Goal: Information Seeking & Learning: Learn about a topic

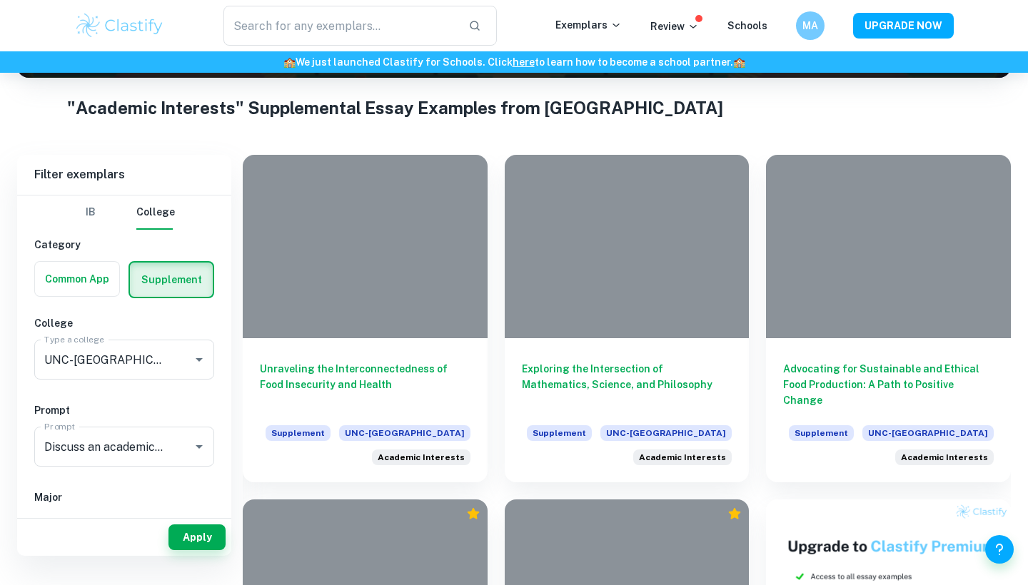
scroll to position [376, 0]
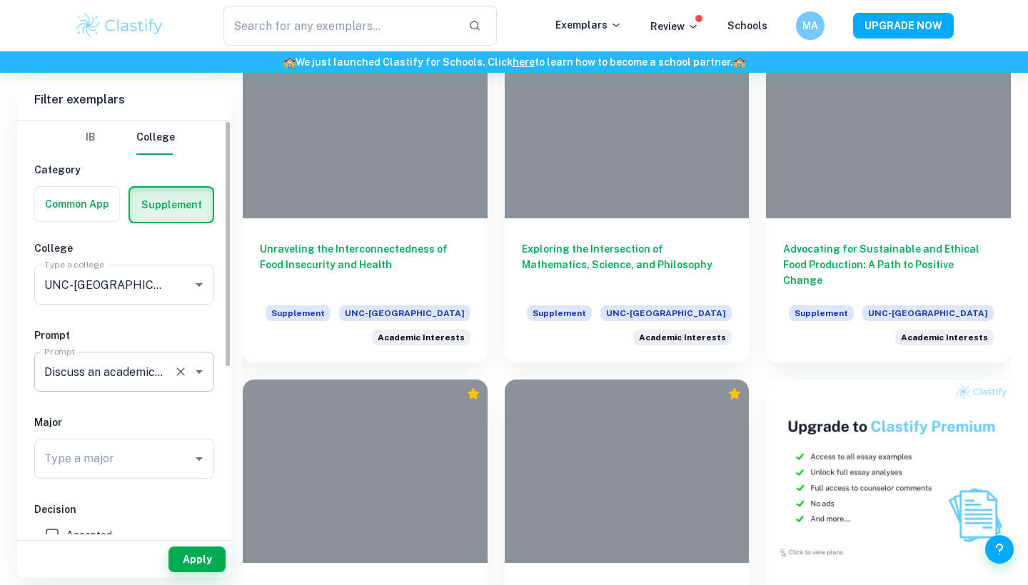
click at [127, 387] on div "Discuss an academic topic that you’re excited to explore and learn more about i…" at bounding box center [124, 372] width 180 height 40
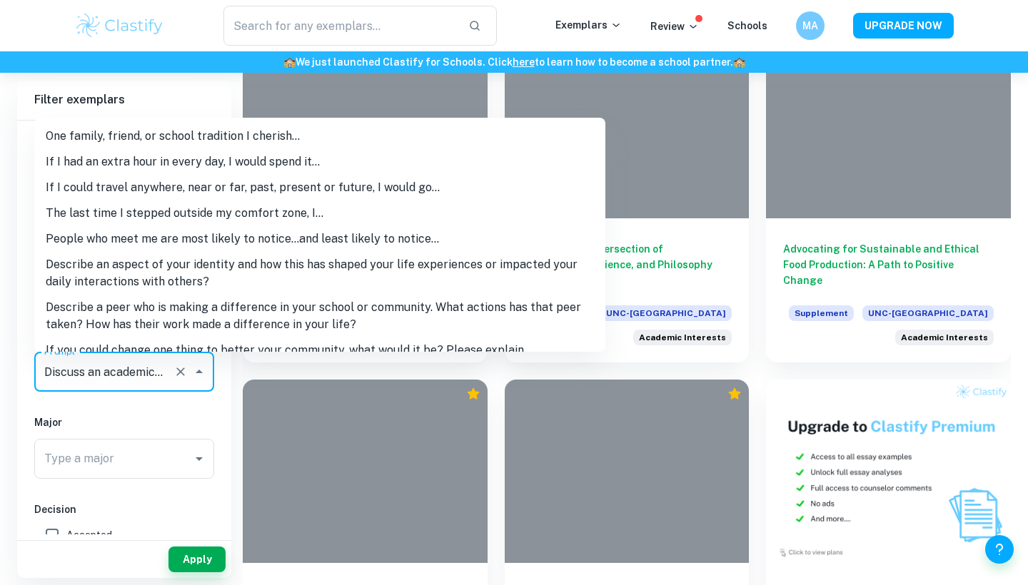
scroll to position [174, 0]
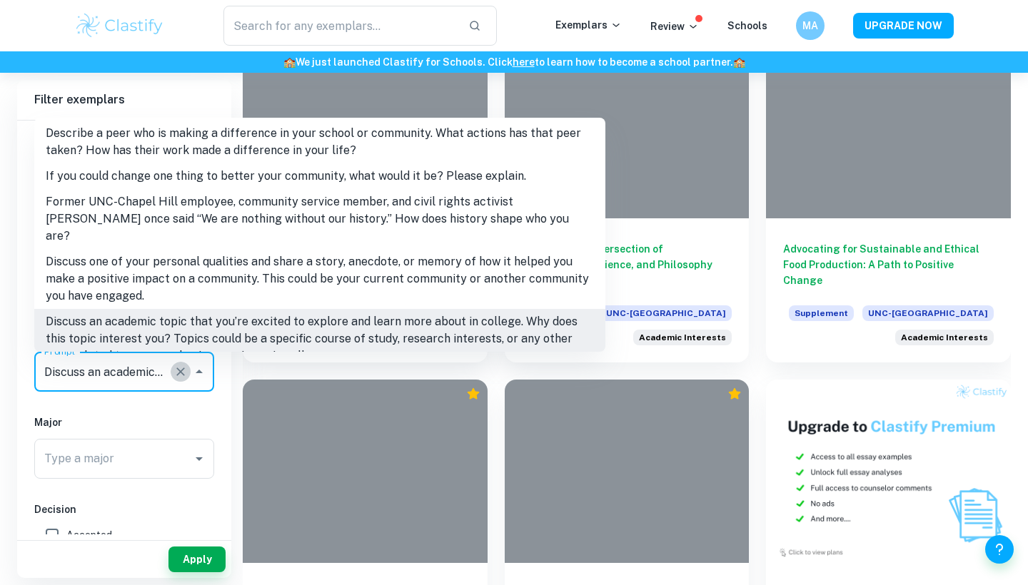
click at [185, 375] on icon "Clear" at bounding box center [180, 372] width 14 height 14
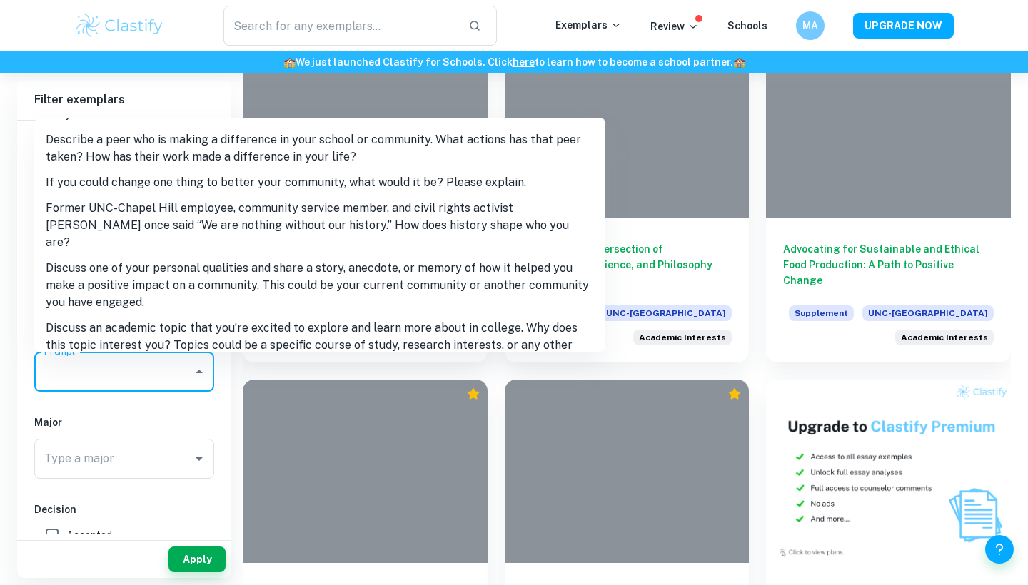
scroll to position [173, 0]
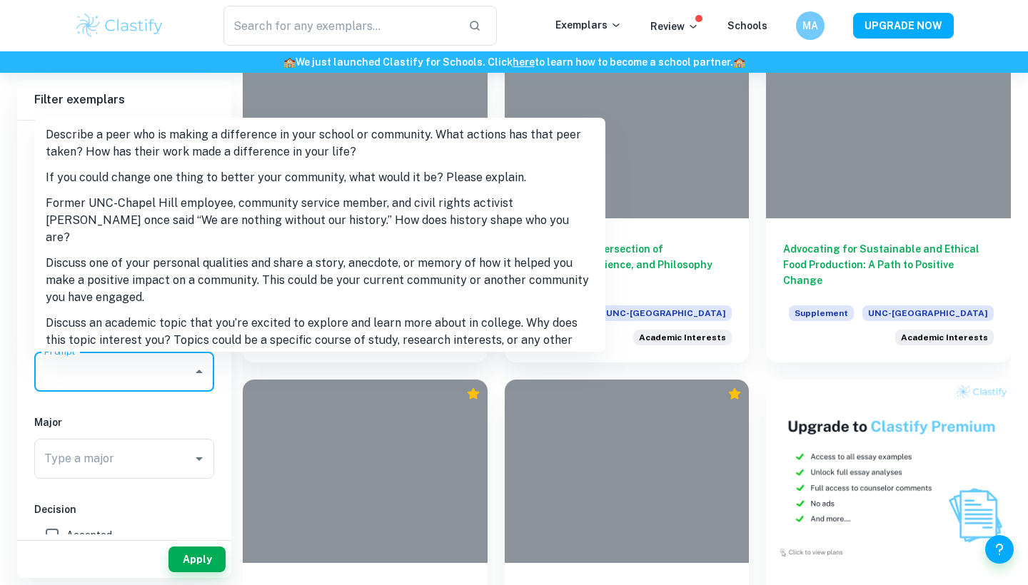
click at [236, 251] on li "Discuss one of your personal qualities and share a story, anecdote, or memory o…" at bounding box center [319, 281] width 571 height 60
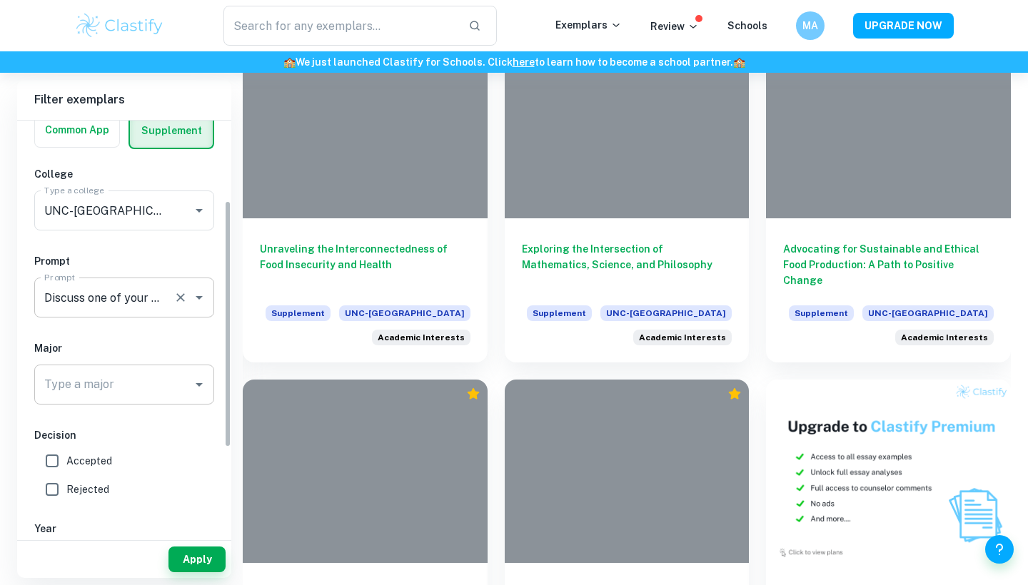
scroll to position [134, 0]
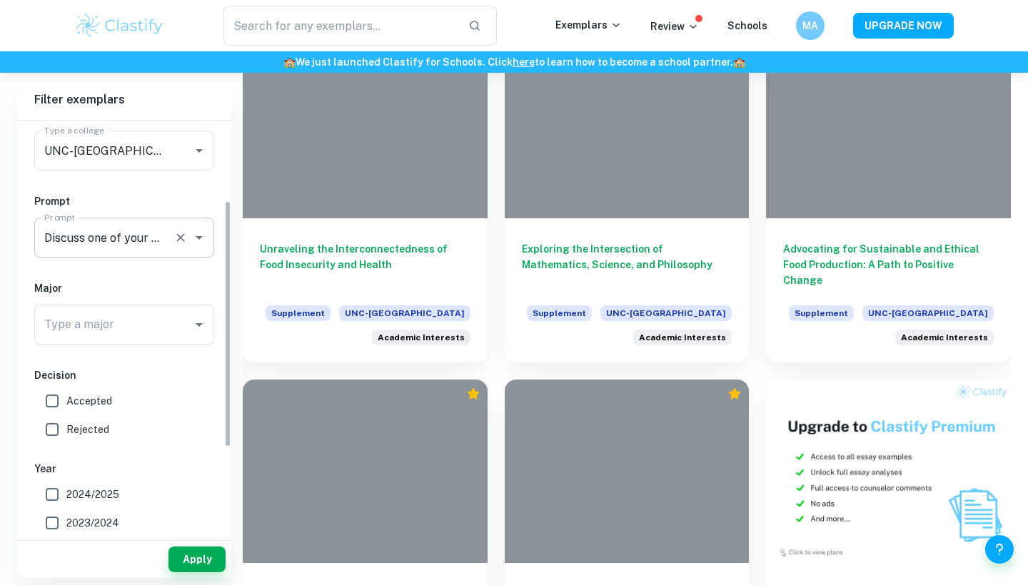
click at [85, 405] on span "Accepted" at bounding box center [89, 401] width 46 height 16
click at [66, 405] on input "Accepted" at bounding box center [52, 401] width 29 height 29
checkbox input "true"
click at [198, 557] on button "Apply" at bounding box center [196, 560] width 57 height 26
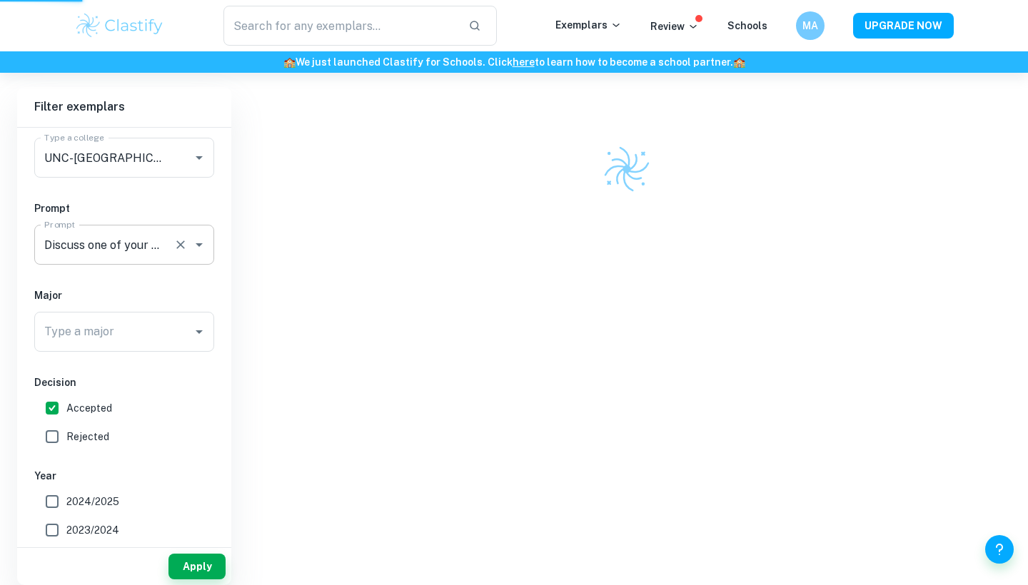
scroll to position [303, 0]
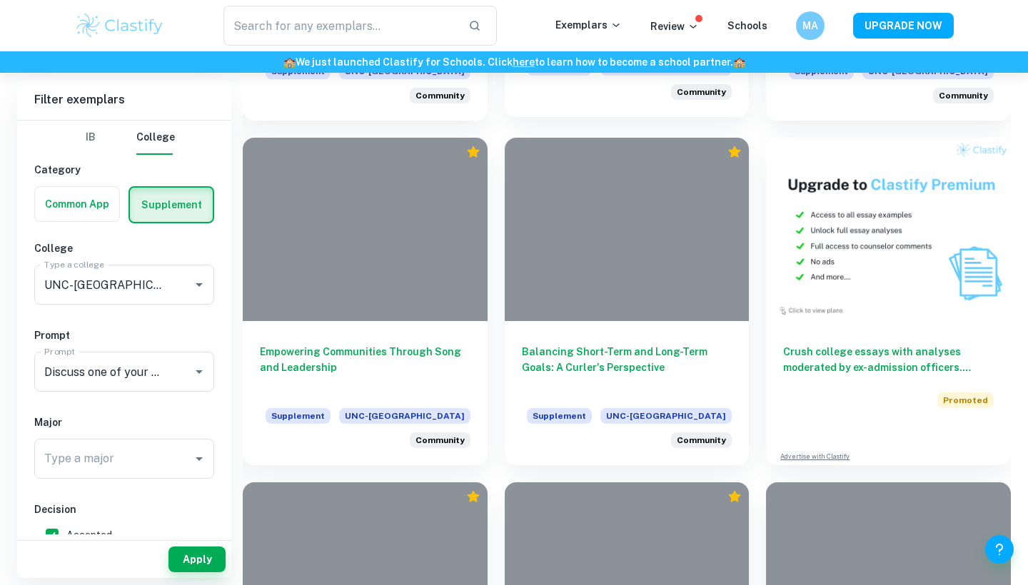
scroll to position [620, 0]
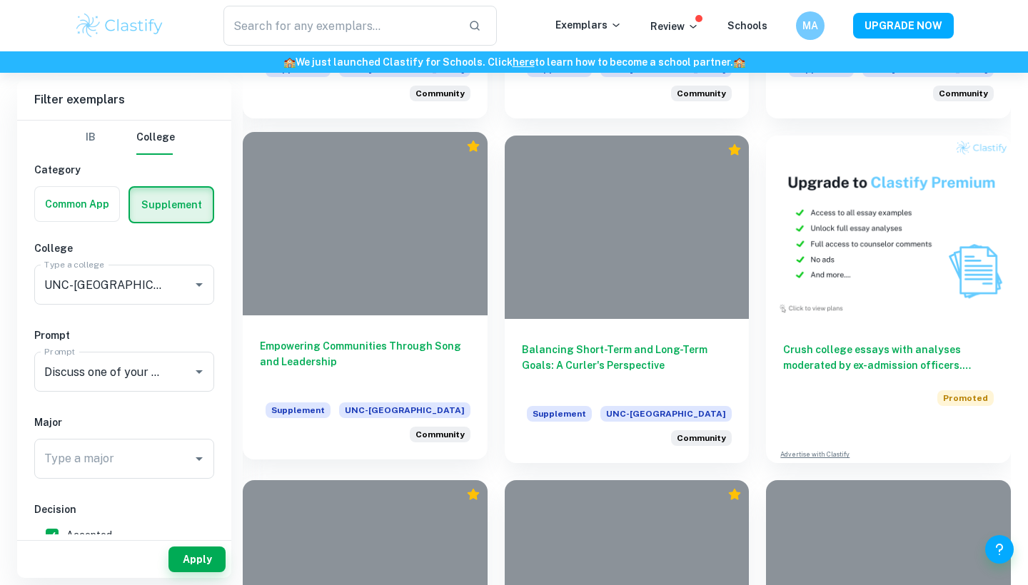
click at [398, 348] on h6 "Empowering Communities Through Song and Leadership" at bounding box center [365, 361] width 211 height 47
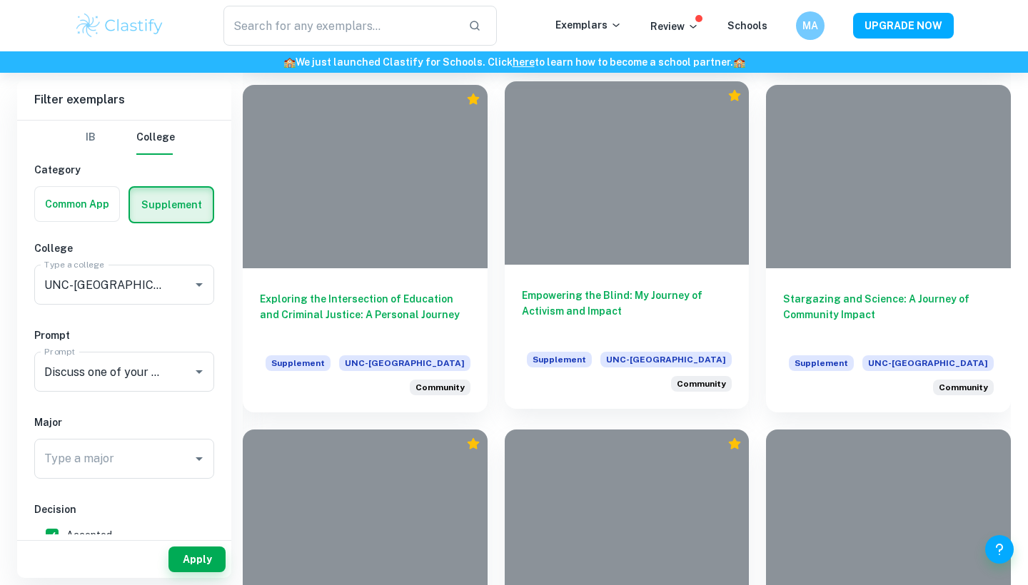
scroll to position [1014, 0]
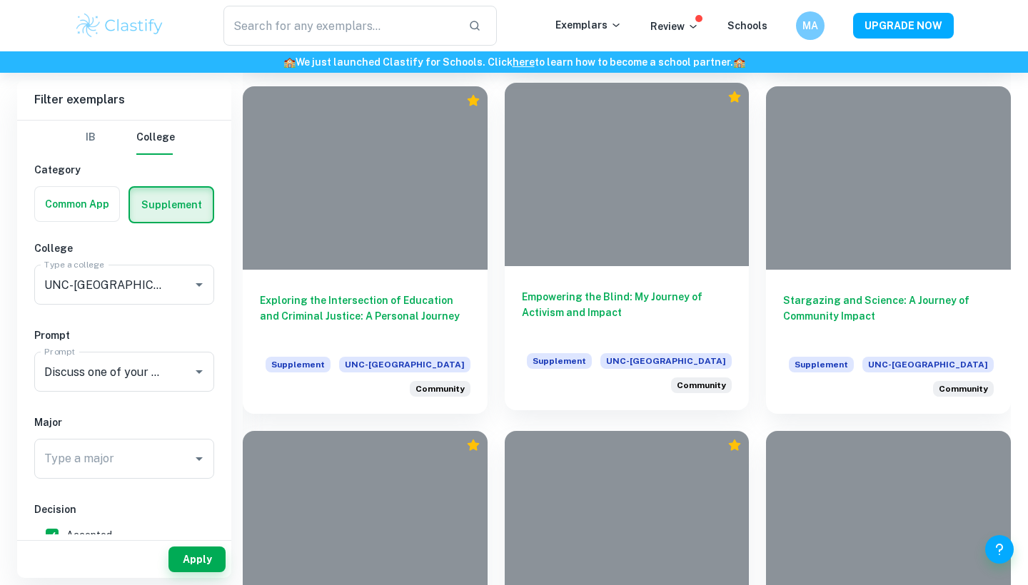
click at [660, 297] on h6 "Empowering the Blind: My Journey of Activism and Impact" at bounding box center [627, 312] width 211 height 47
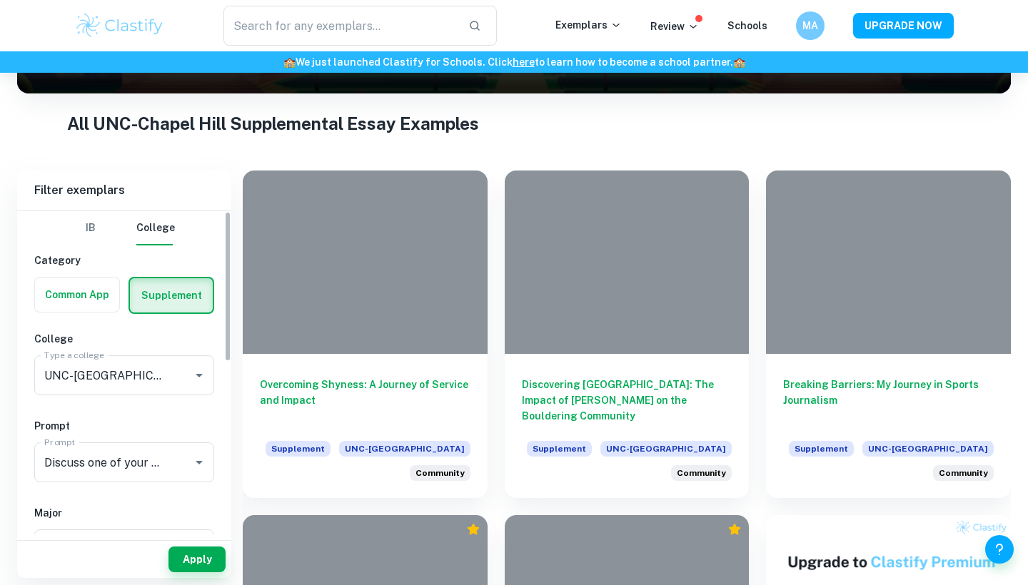
scroll to position [60, 0]
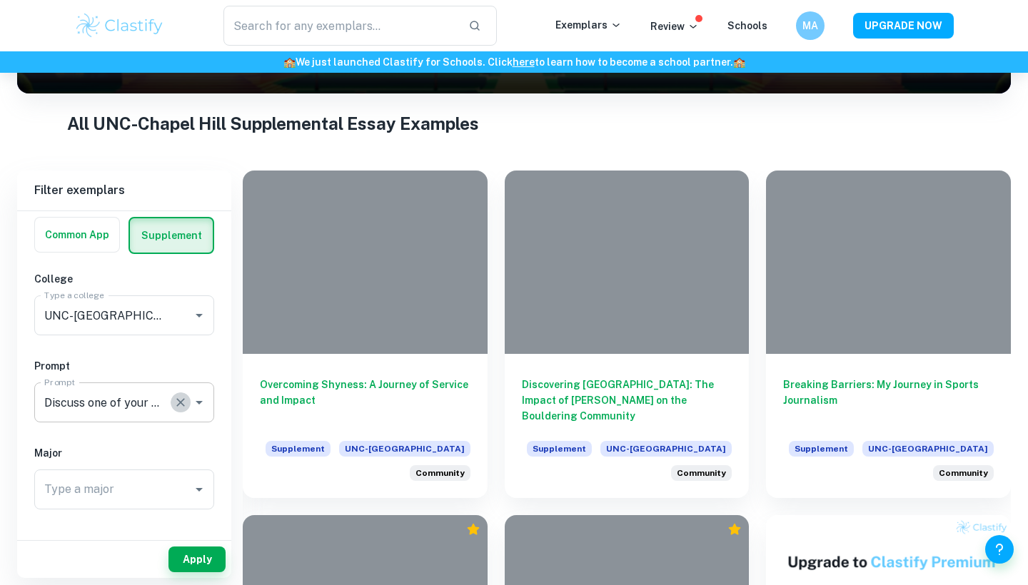
click at [186, 403] on icon "Clear" at bounding box center [180, 402] width 14 height 14
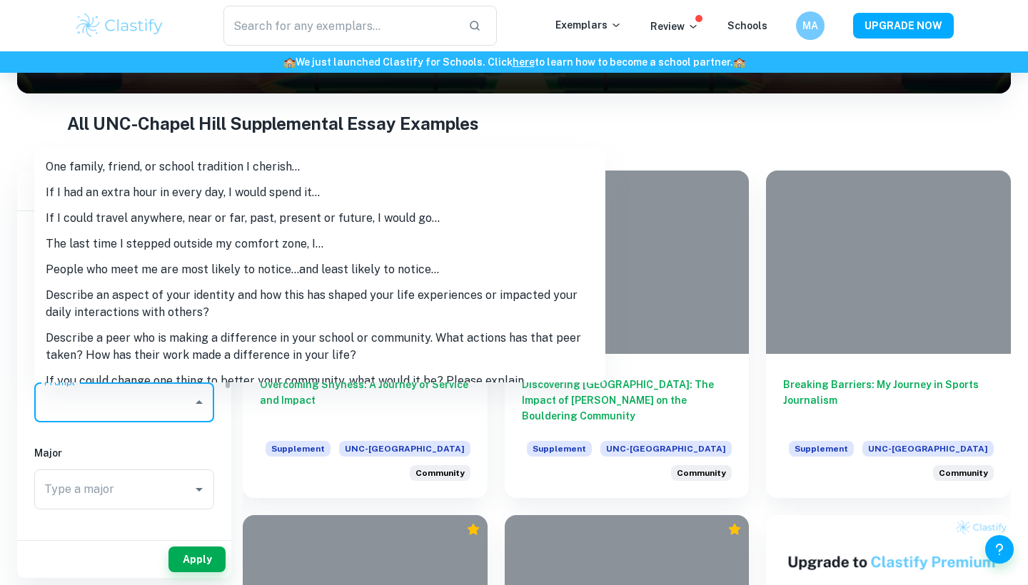
click at [186, 403] on input "Prompt" at bounding box center [114, 402] width 146 height 27
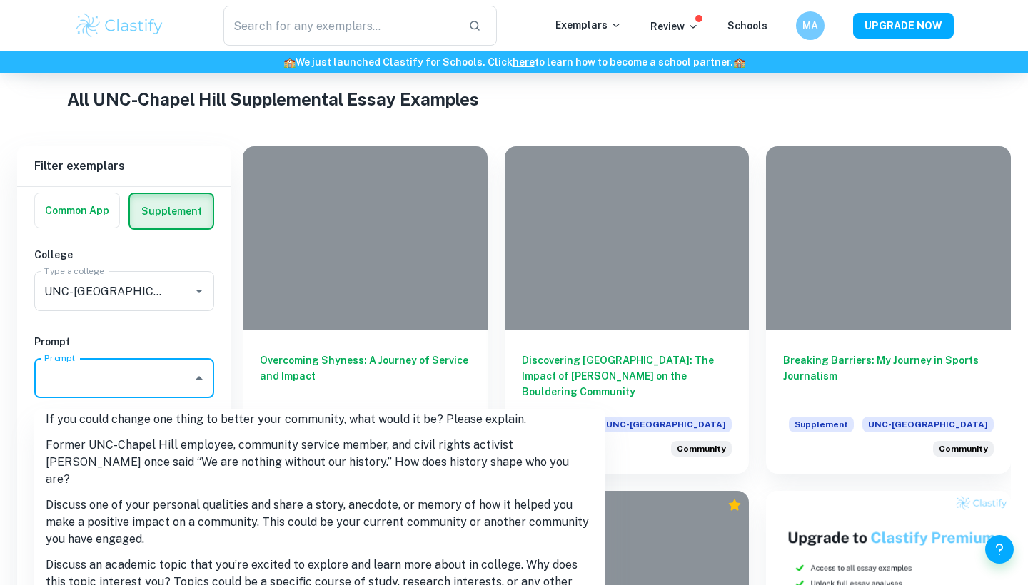
scroll to position [343, 0]
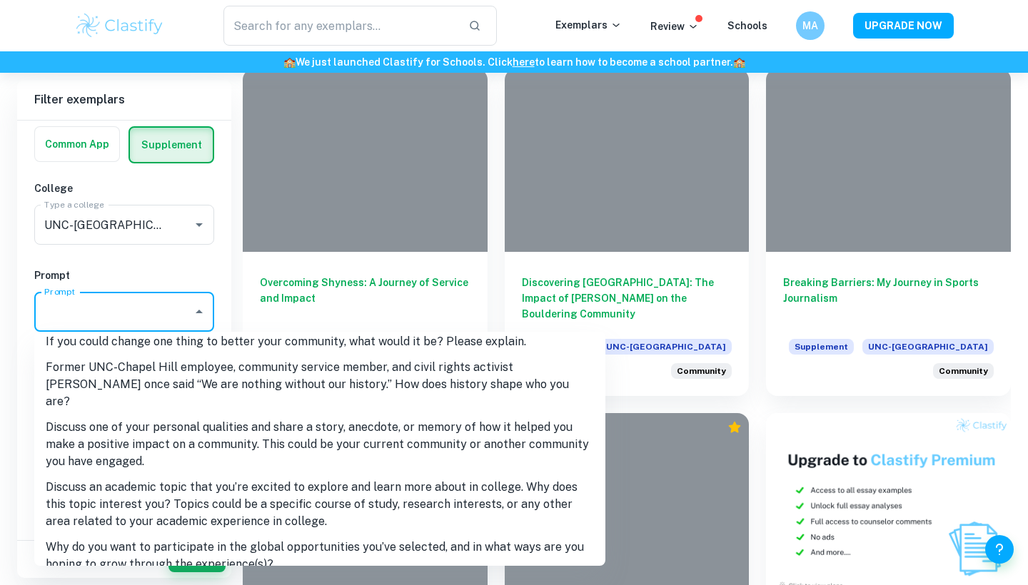
click at [147, 488] on li "Discuss an academic topic that you’re excited to explore and learn more about i…" at bounding box center [319, 505] width 571 height 60
type input "Discuss an academic topic that you’re excited to explore and learn more about i…"
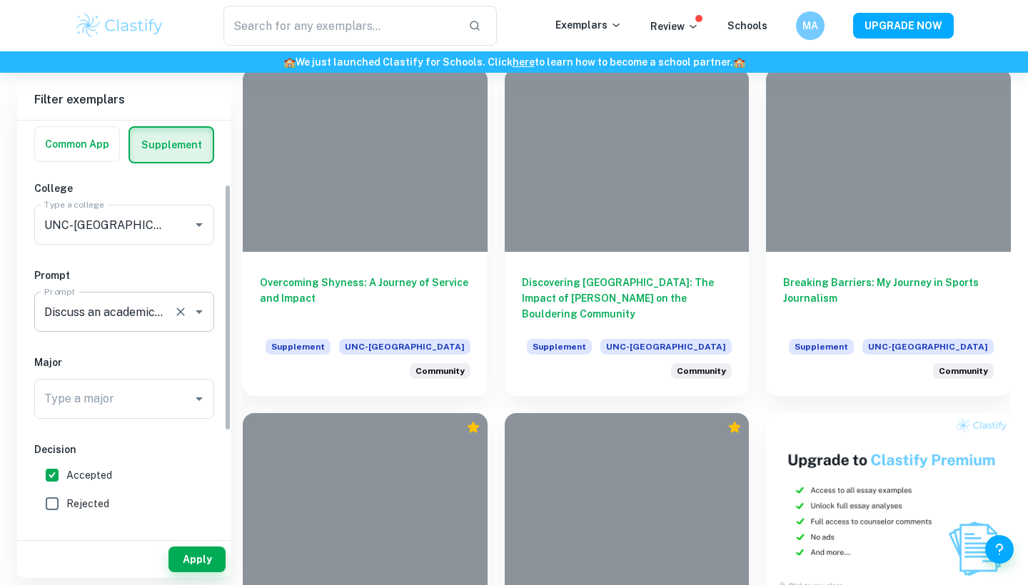
scroll to position [181, 0]
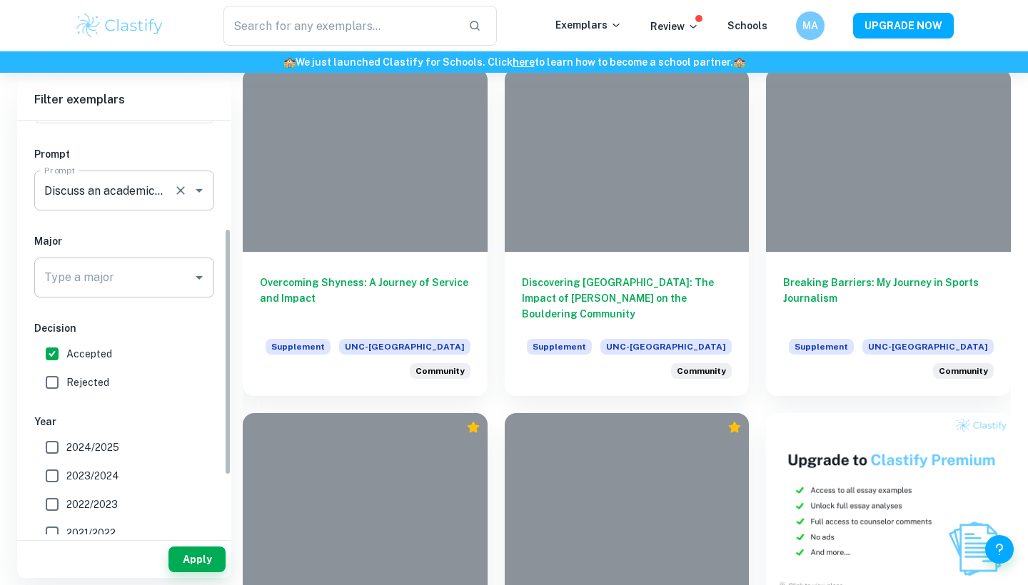
click at [133, 281] on input "Type a major" at bounding box center [114, 277] width 146 height 27
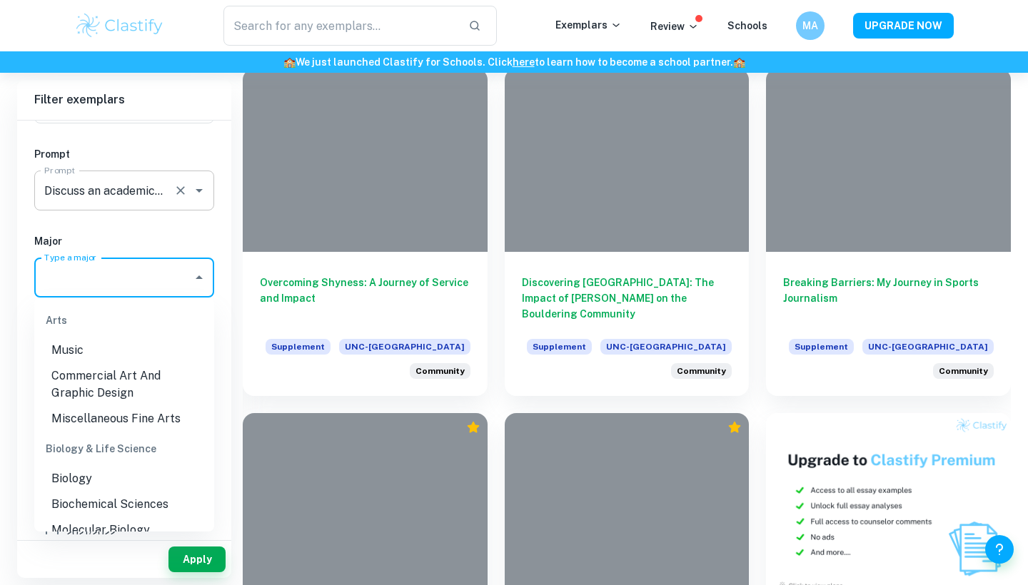
click at [151, 276] on input "Type a major" at bounding box center [114, 277] width 146 height 27
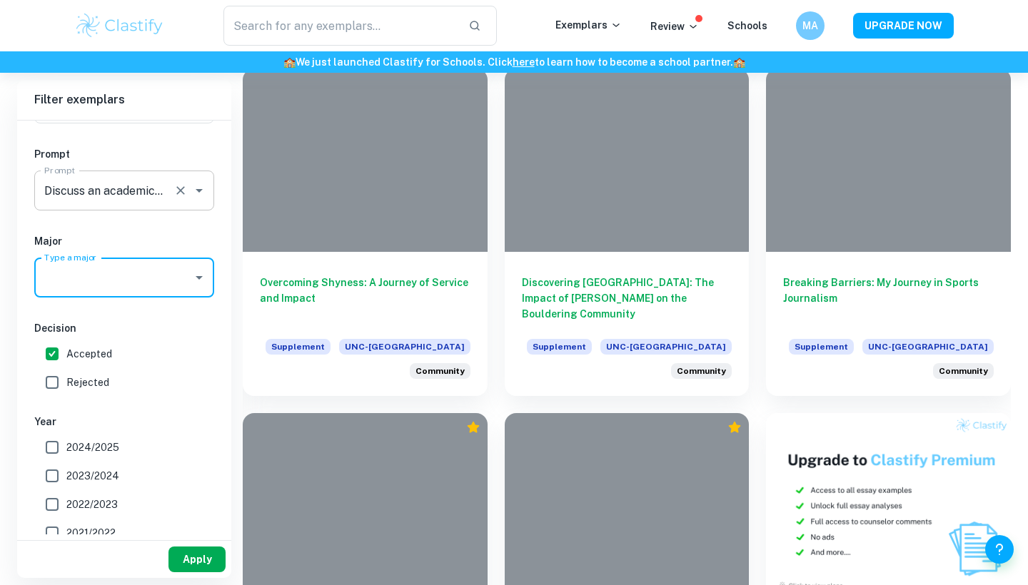
click at [213, 562] on button "Apply" at bounding box center [196, 560] width 57 height 26
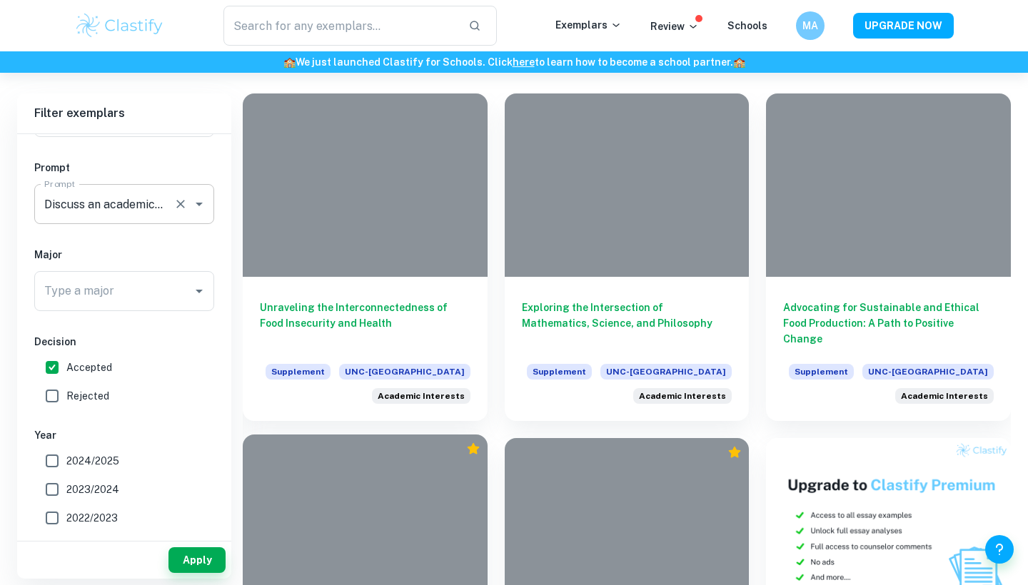
scroll to position [319, 0]
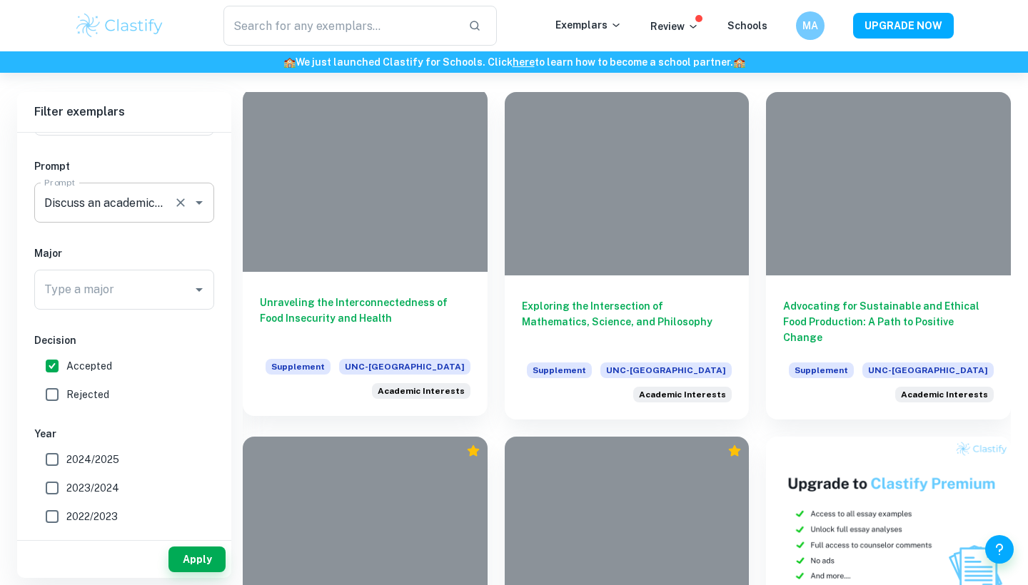
click at [383, 313] on h6 "Unraveling the Interconnectedness of Food Insecurity and Health" at bounding box center [365, 318] width 211 height 47
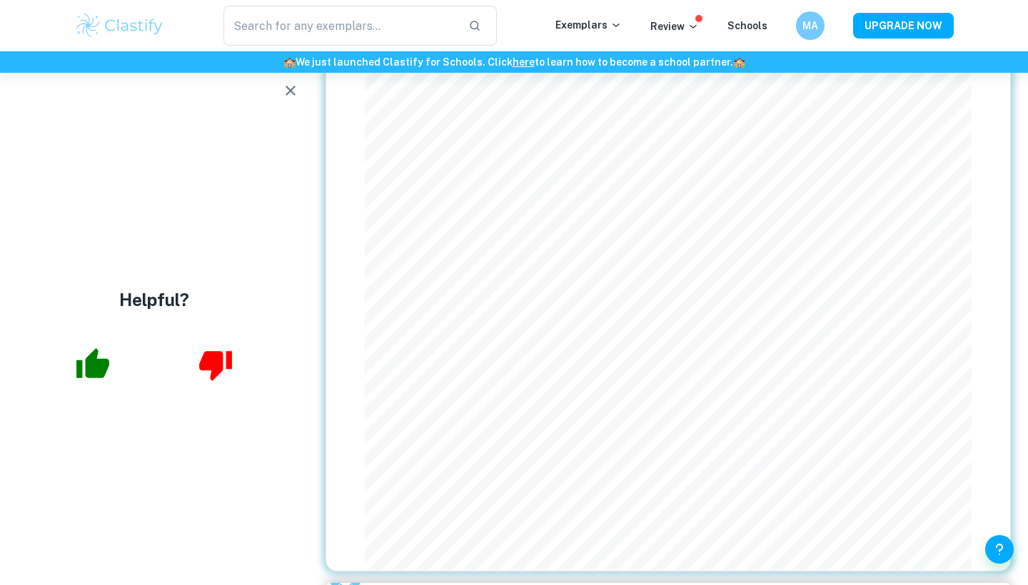
scroll to position [1030, 0]
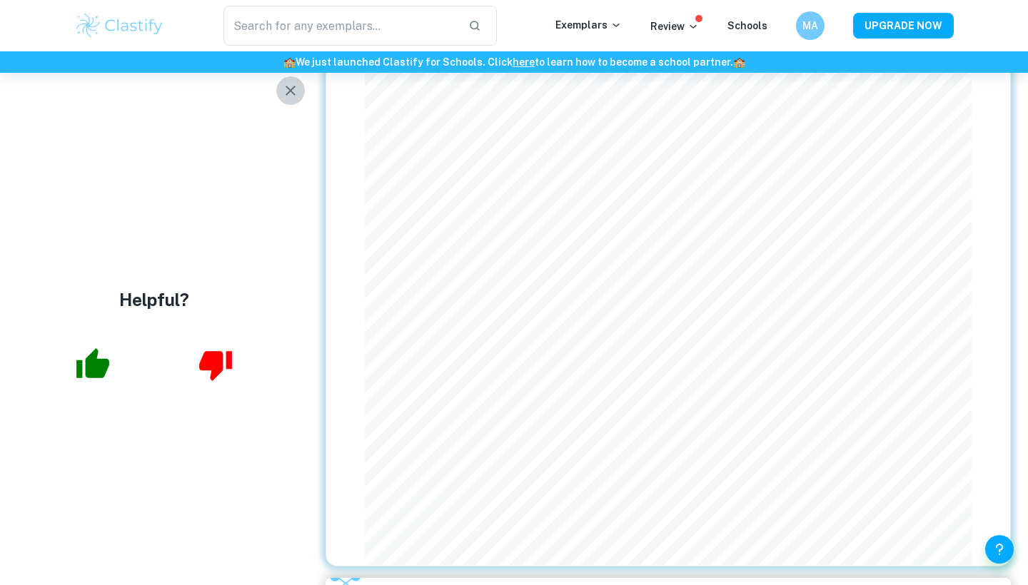
click at [295, 93] on icon "button" at bounding box center [290, 90] width 17 height 17
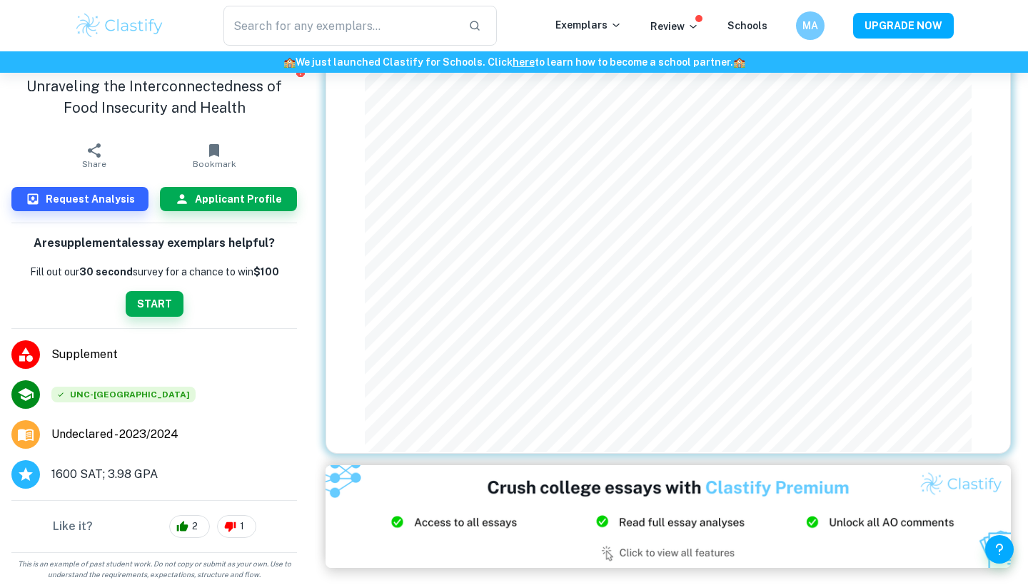
scroll to position [1143, 0]
click at [213, 192] on h6 "Applicant Profile" at bounding box center [238, 199] width 87 height 16
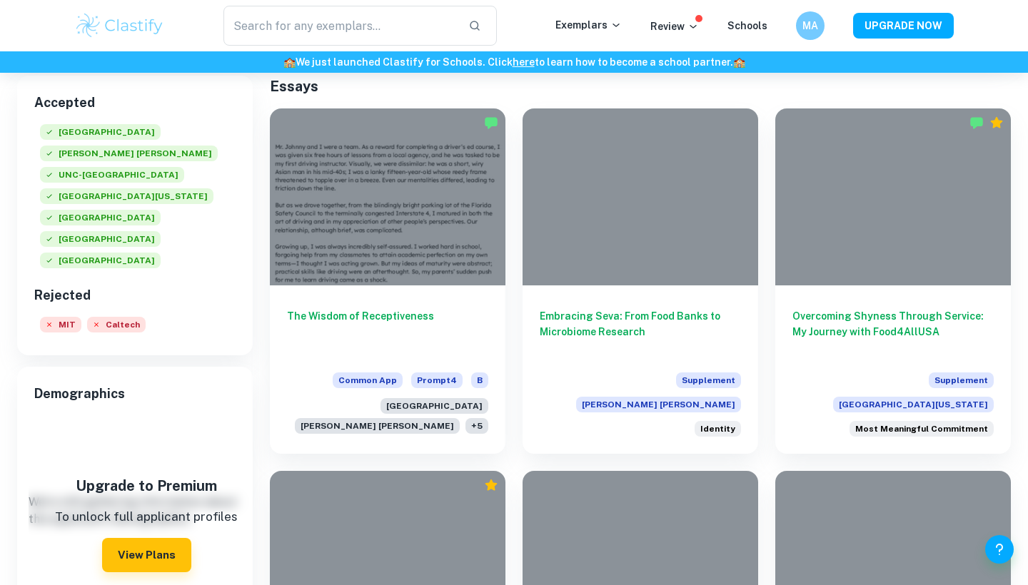
scroll to position [223, 0]
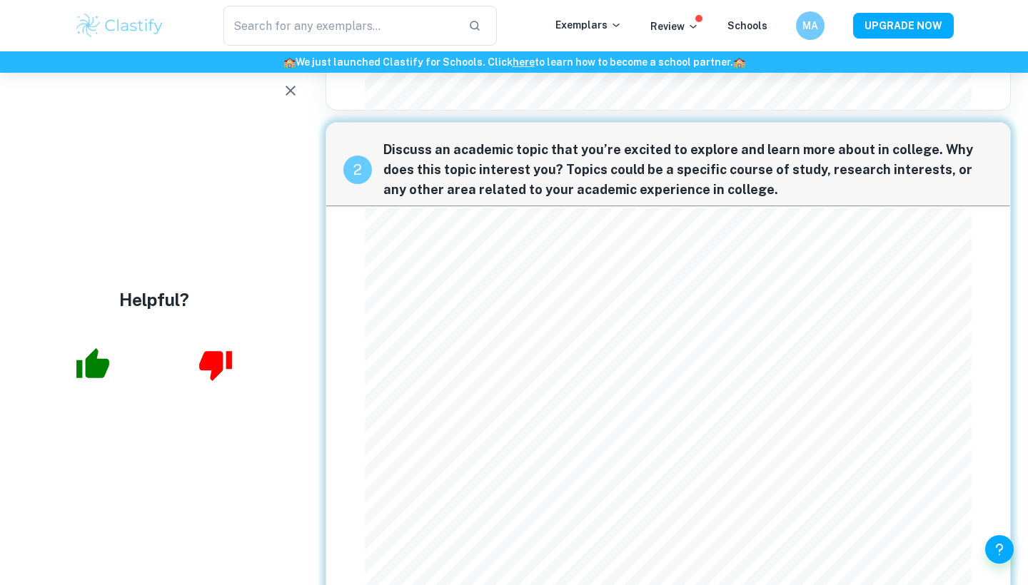
scroll to position [685, 0]
click at [286, 91] on icon "button" at bounding box center [290, 90] width 17 height 17
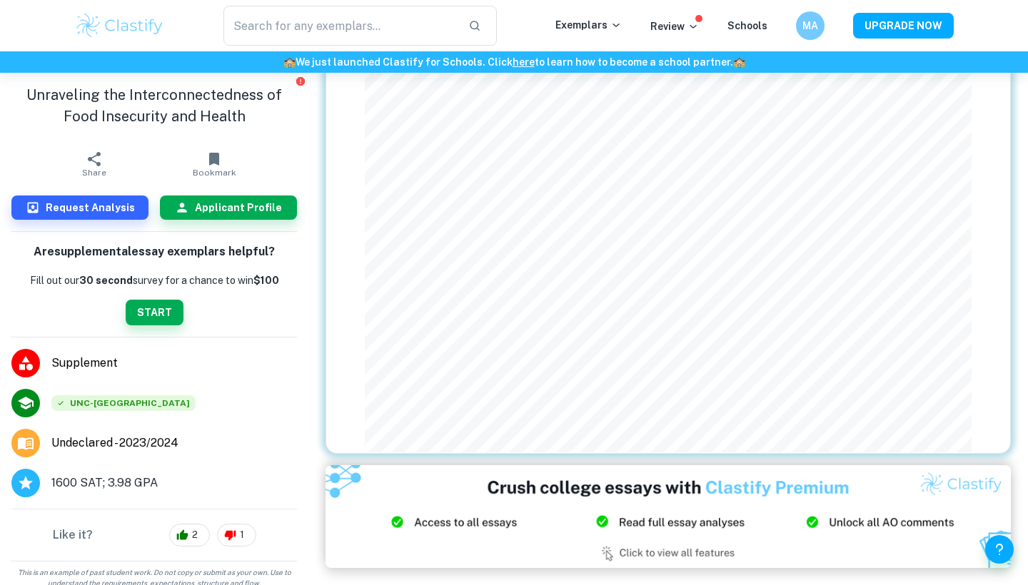
scroll to position [1143, 0]
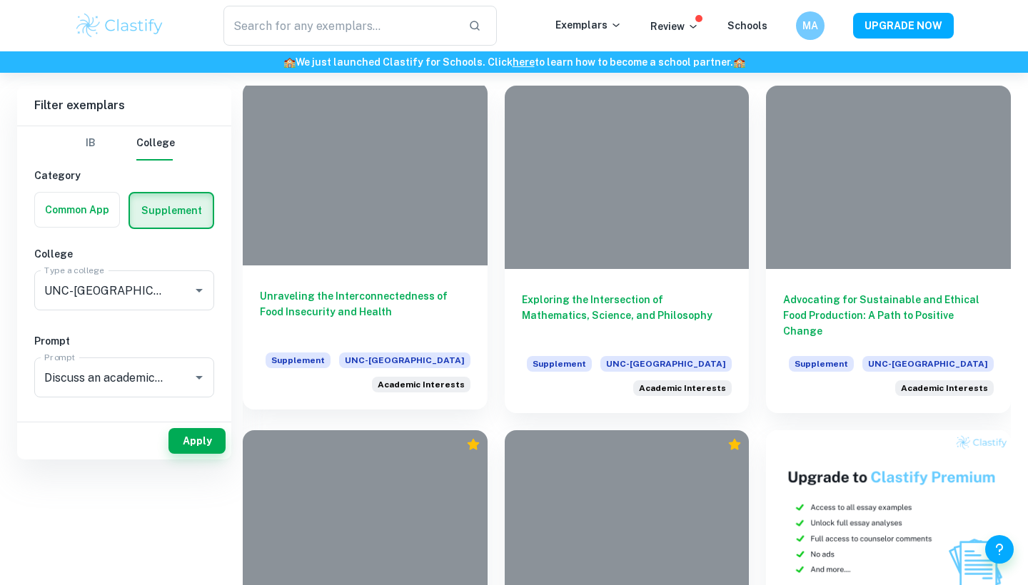
scroll to position [335, 0]
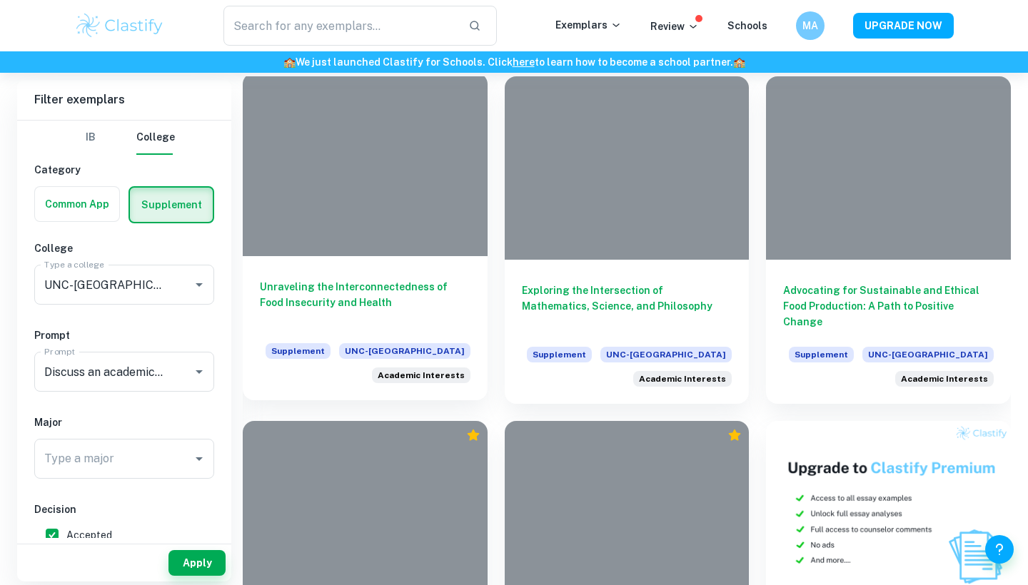
click at [386, 273] on div "Unraveling the Interconnectedness of Food Insecurity and Health Supplement UNC-…" at bounding box center [365, 328] width 245 height 144
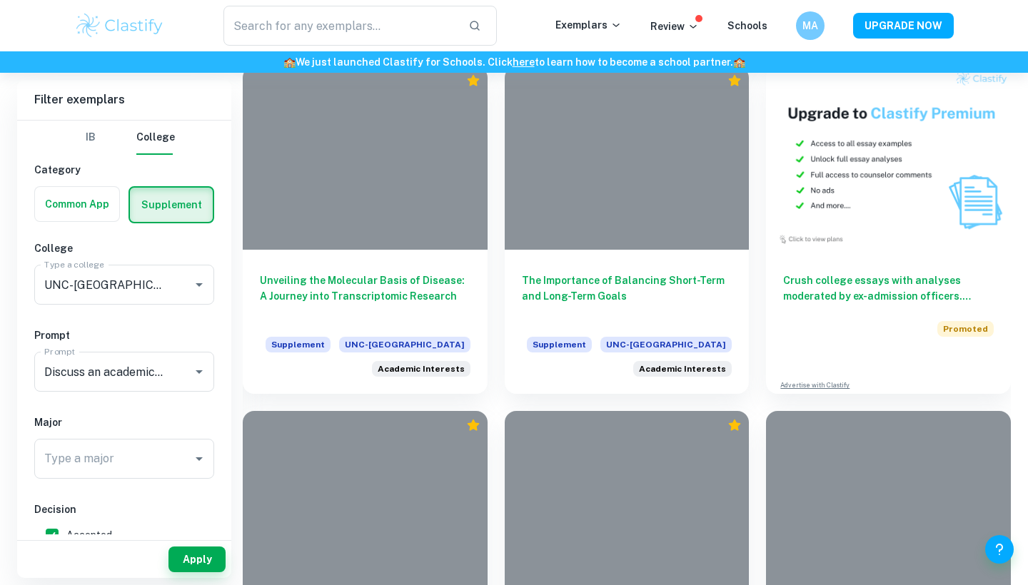
scroll to position [692, 0]
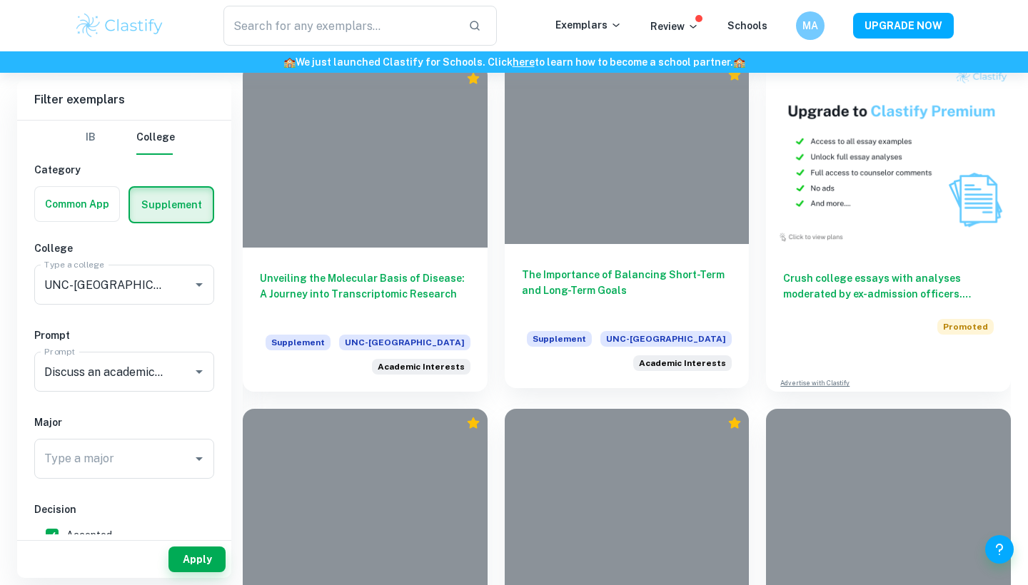
click at [640, 298] on h6 "The Importance of Balancing Short-Term and Long-Term Goals" at bounding box center [627, 290] width 211 height 47
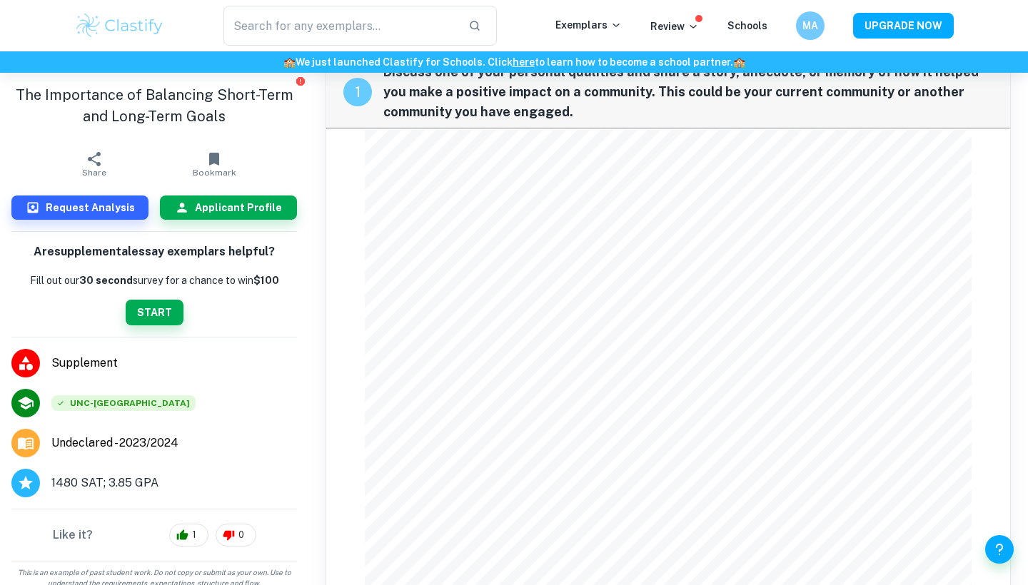
scroll to position [29, 0]
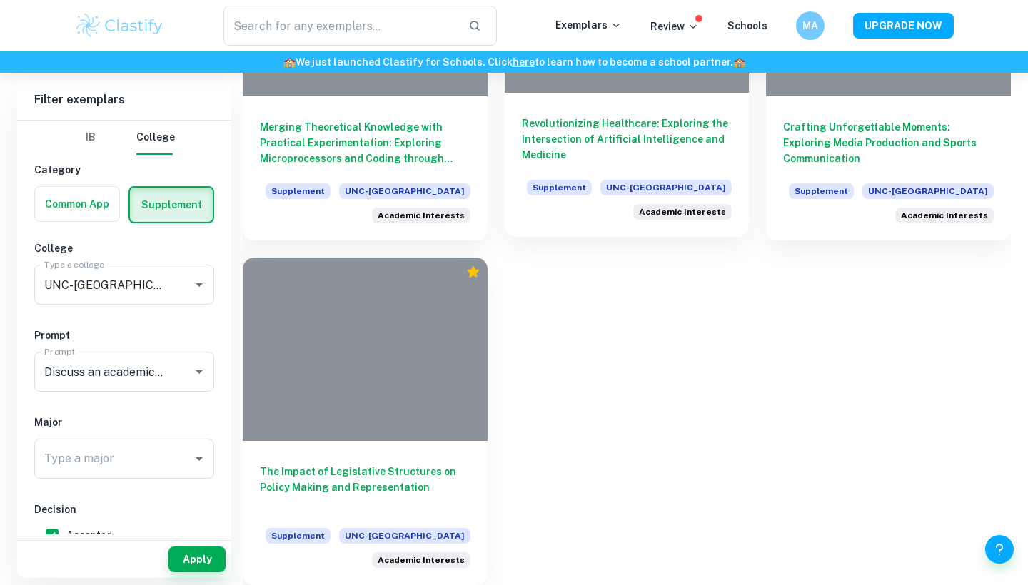
scroll to position [1532, 0]
